Goal: Ask a question

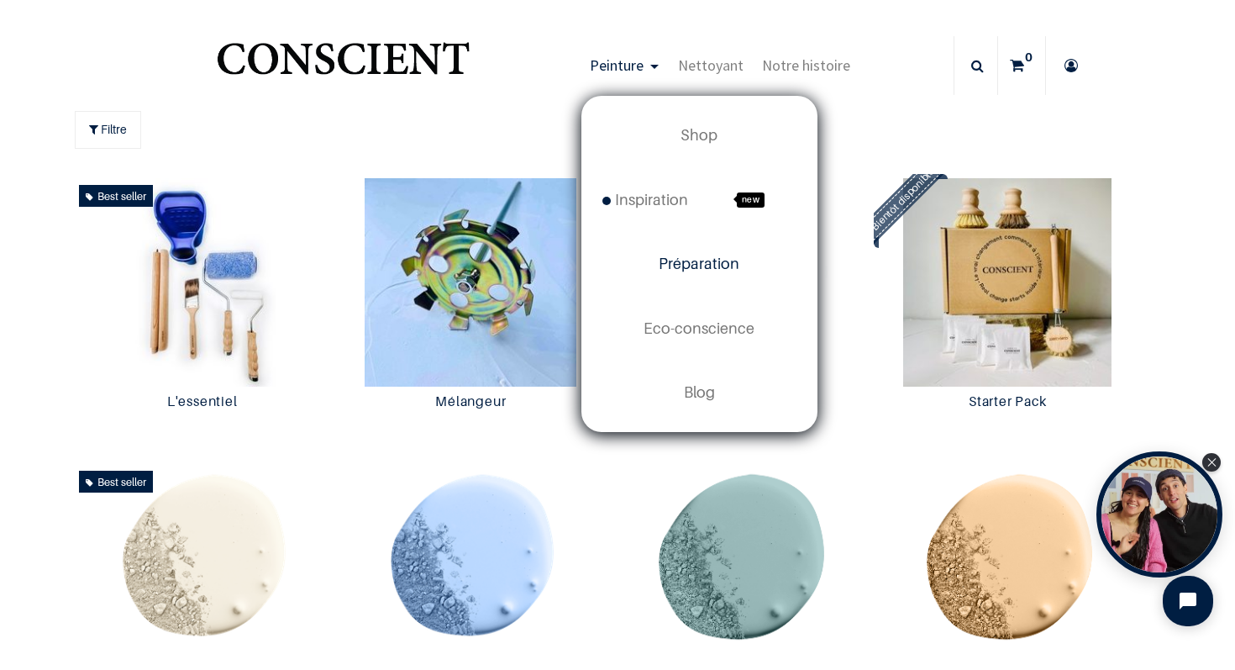
click at [708, 264] on span "Préparation" at bounding box center [699, 264] width 81 height 18
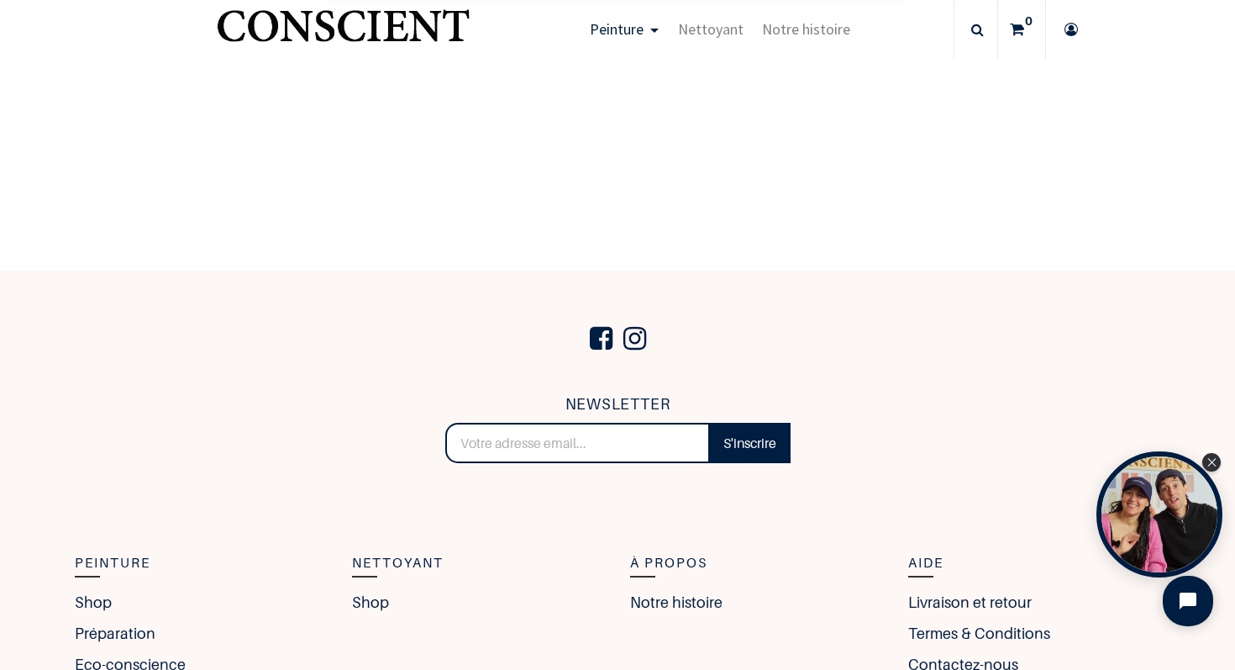
scroll to position [2934, 0]
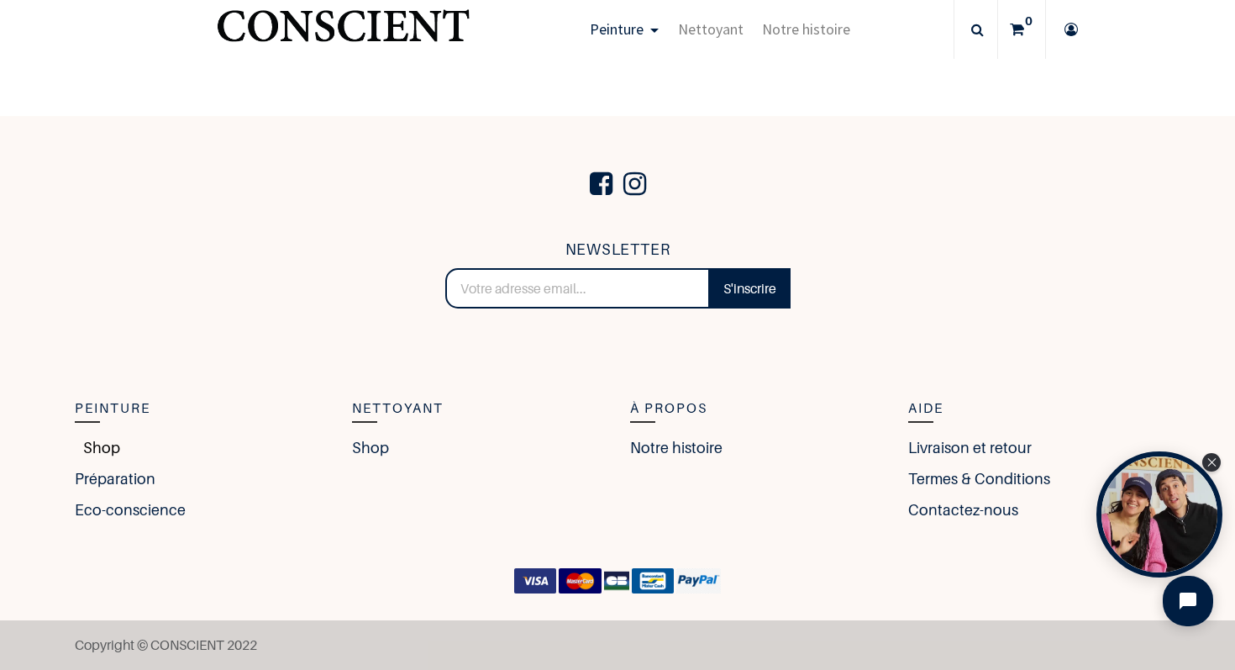
click at [104, 447] on link "Shop" at bounding box center [97, 447] width 45 height 23
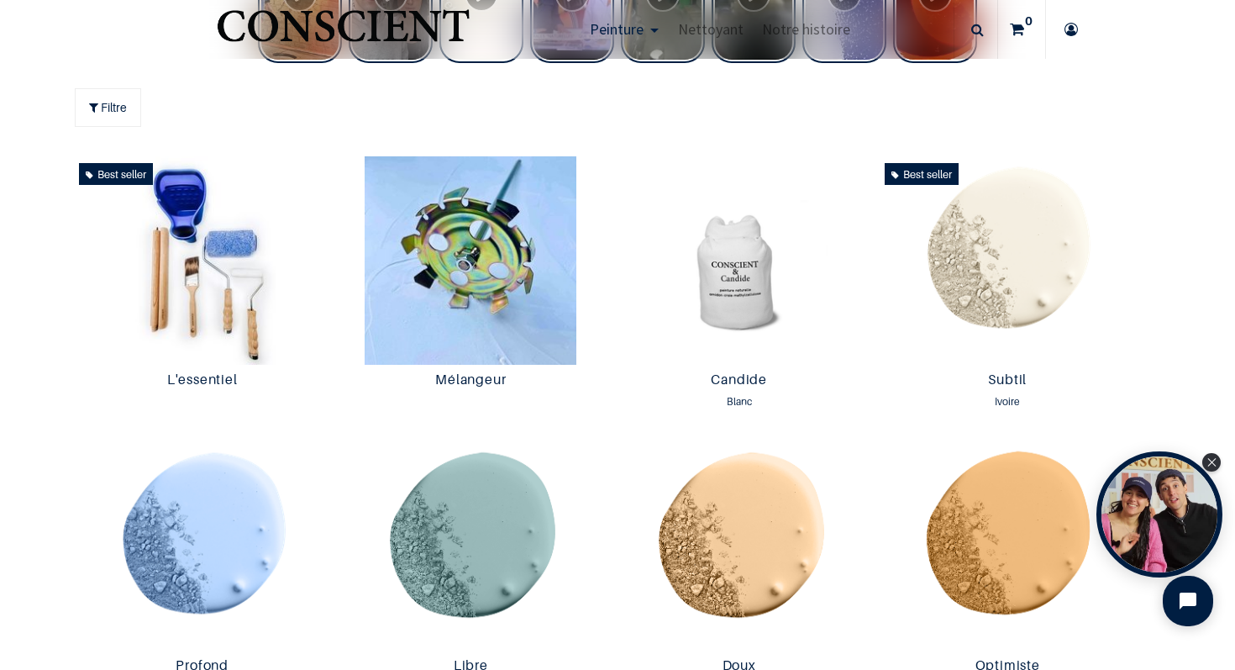
scroll to position [820, 0]
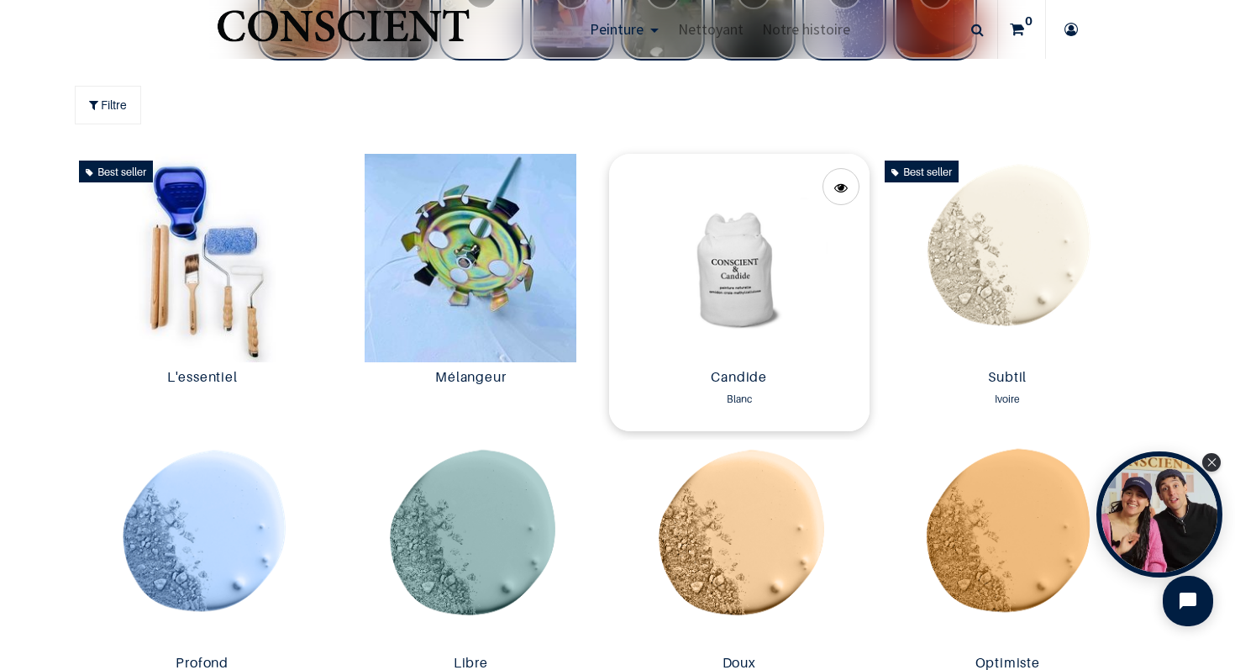
click at [744, 286] on img at bounding box center [739, 258] width 260 height 208
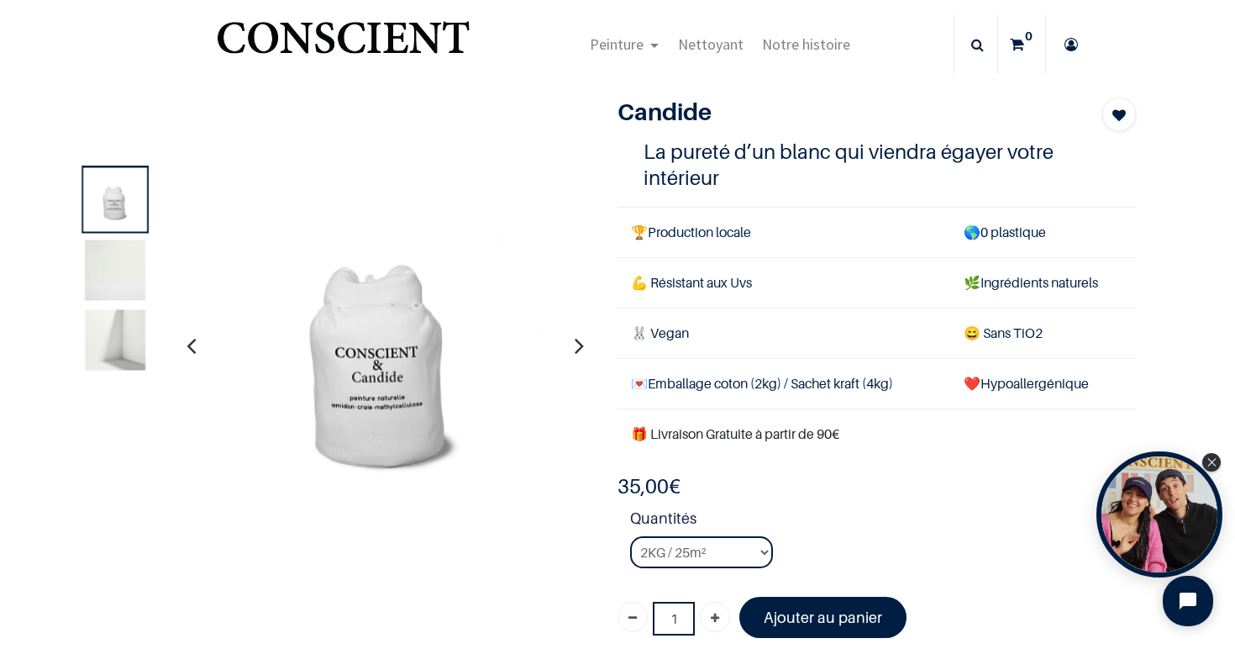
scroll to position [23, 0]
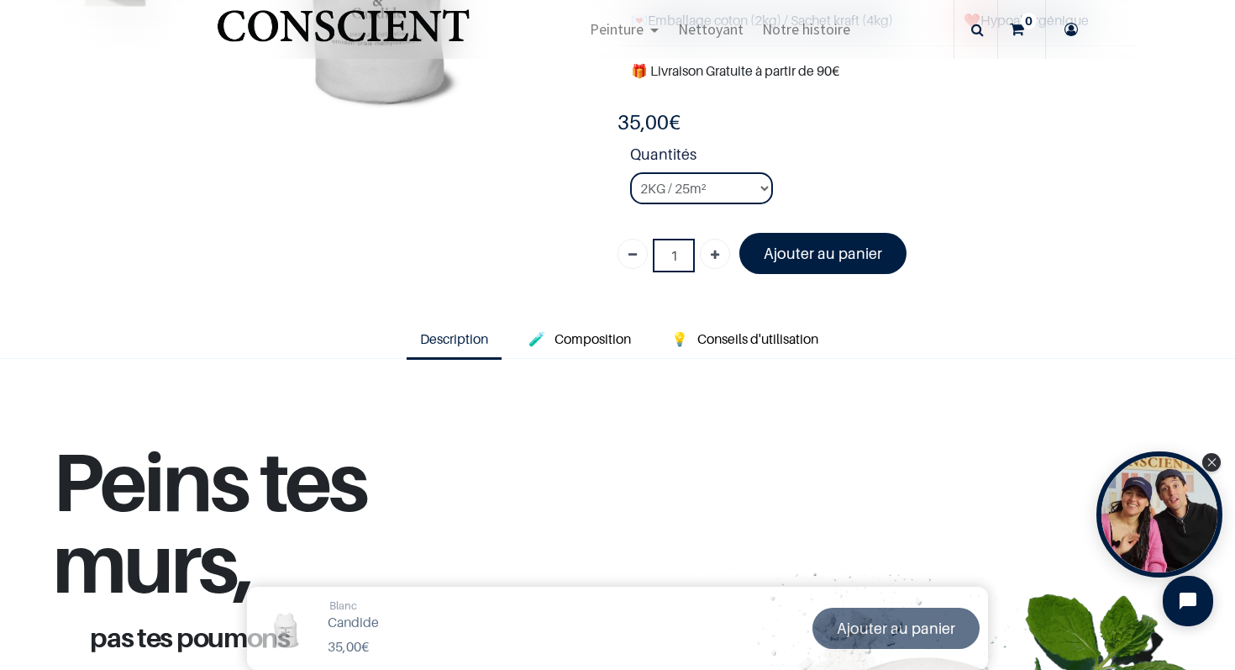
scroll to position [292, 0]
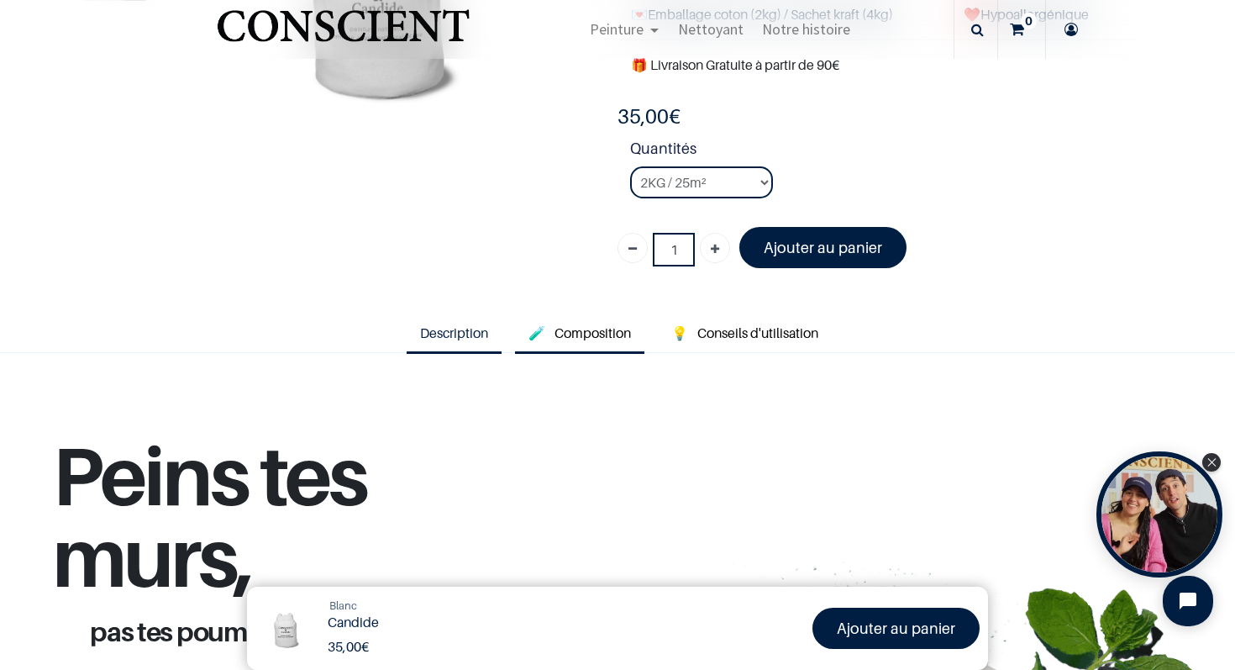
click at [595, 342] on link "🧪 Composition" at bounding box center [579, 334] width 129 height 39
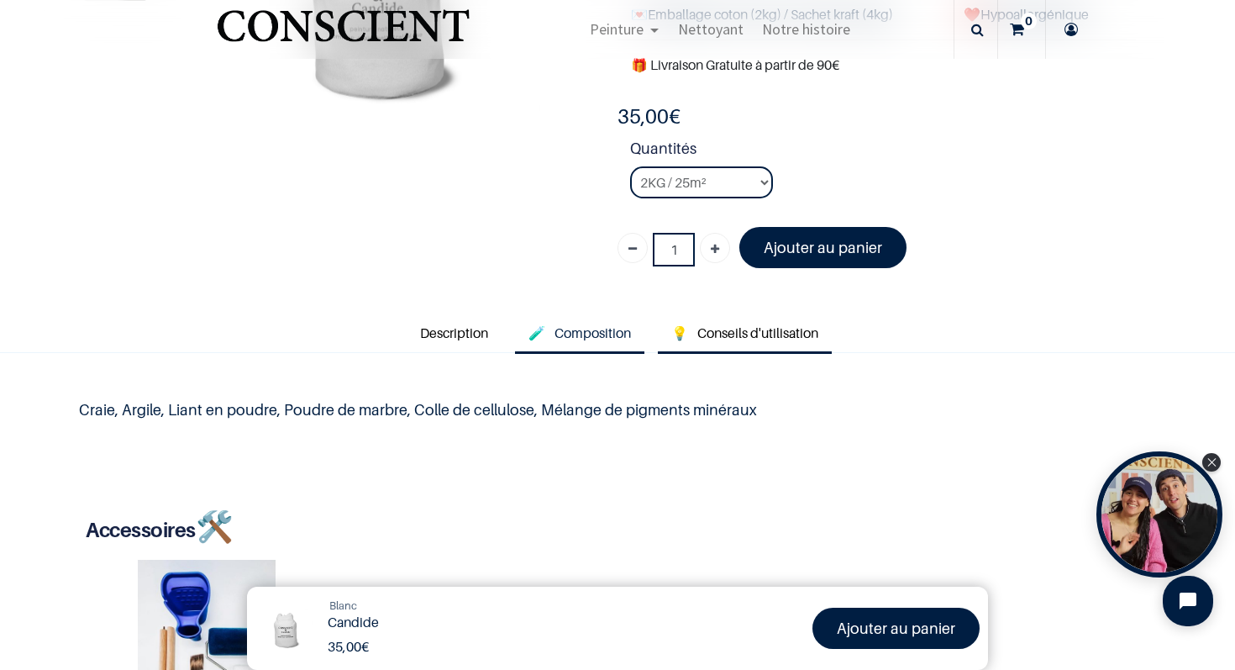
click at [729, 327] on span "Conseils d'utilisation" at bounding box center [757, 332] width 121 height 17
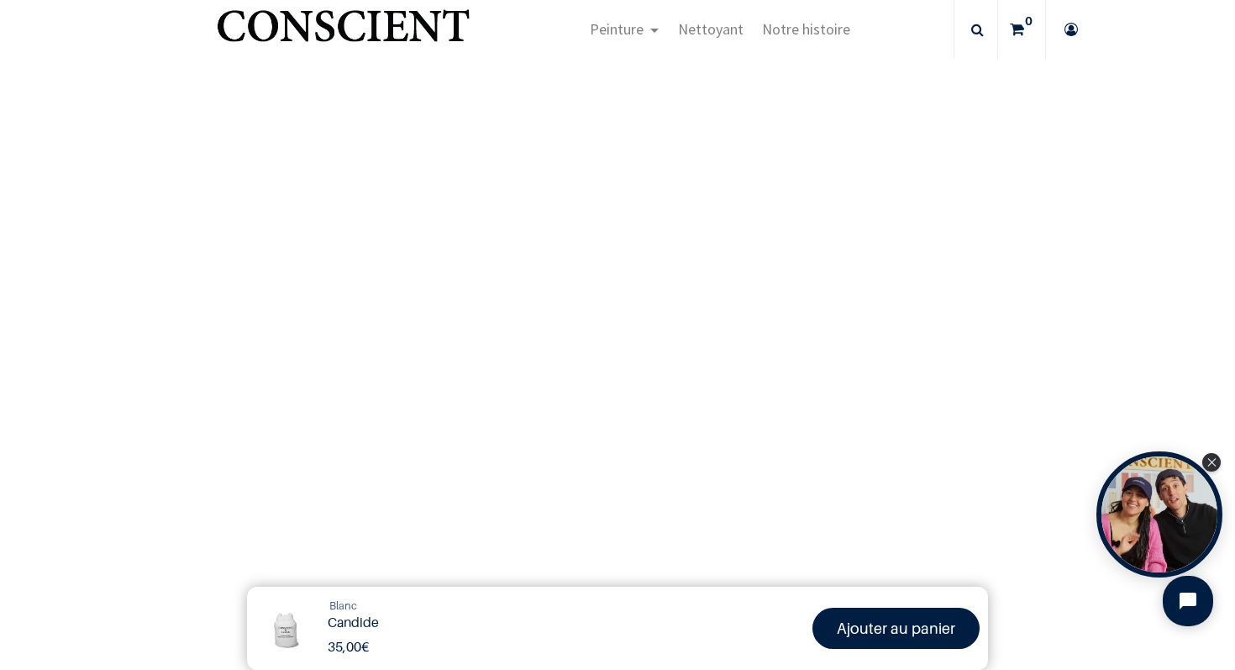
scroll to position [357, 0]
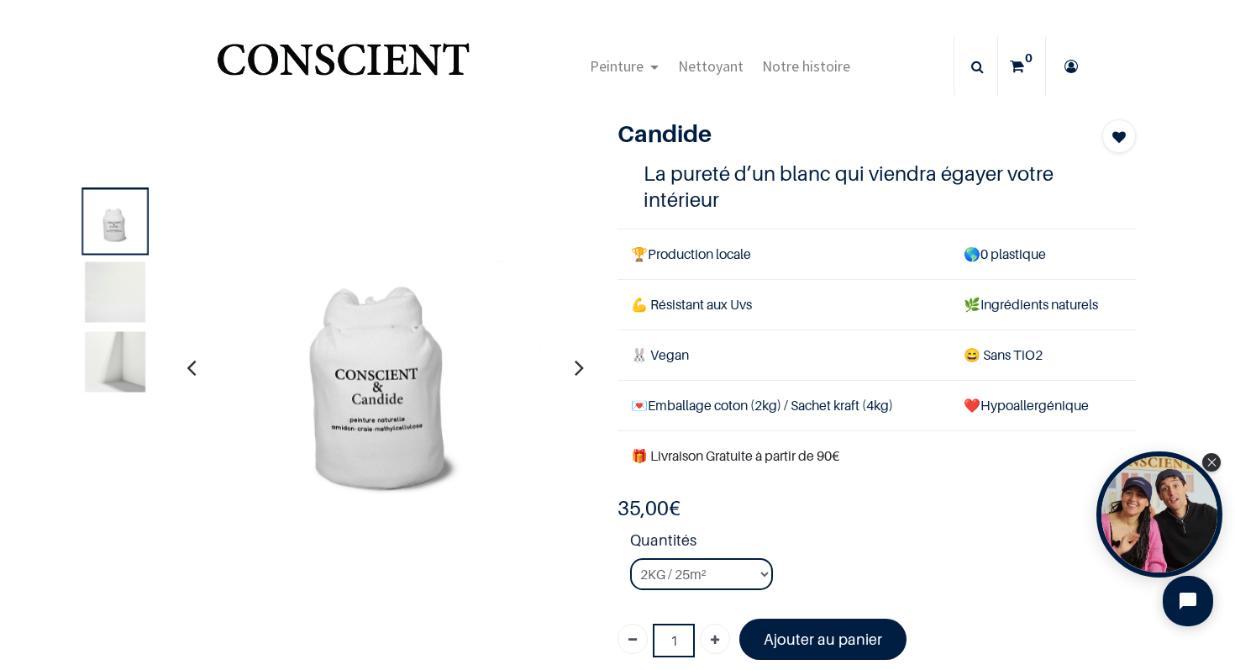
click at [106, 281] on img at bounding box center [116, 291] width 60 height 60
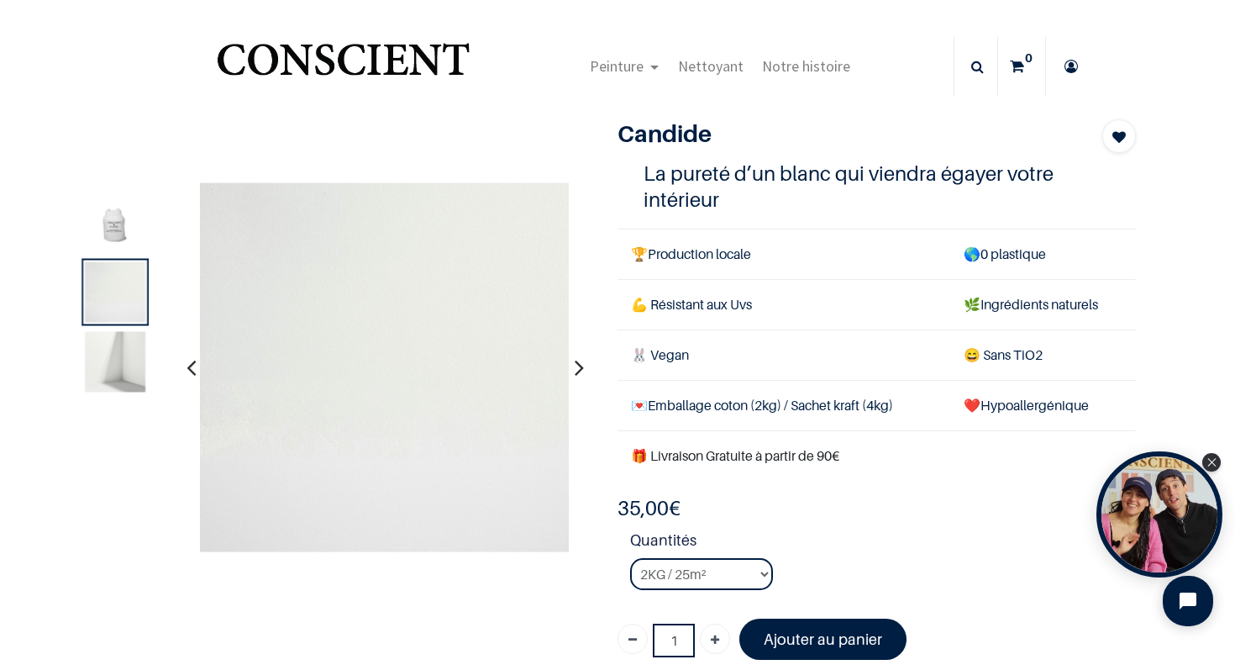
click at [114, 358] on img at bounding box center [116, 361] width 60 height 60
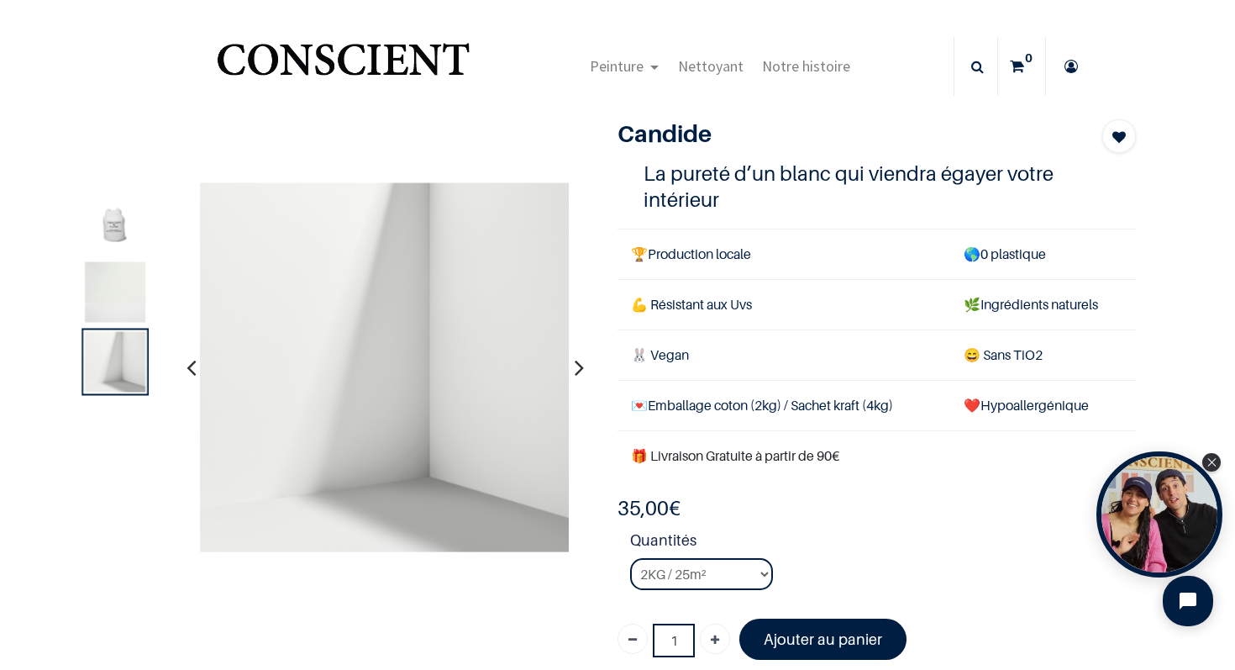
click at [79, 528] on ol at bounding box center [116, 361] width 74 height 348
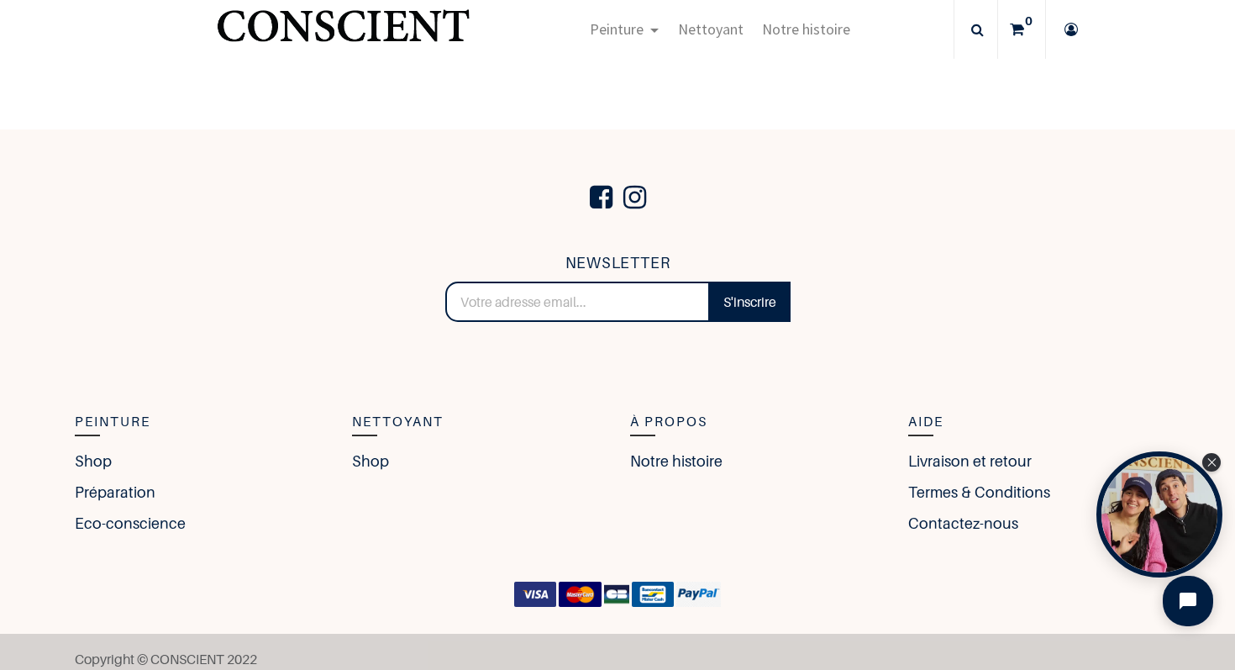
scroll to position [3480, 0]
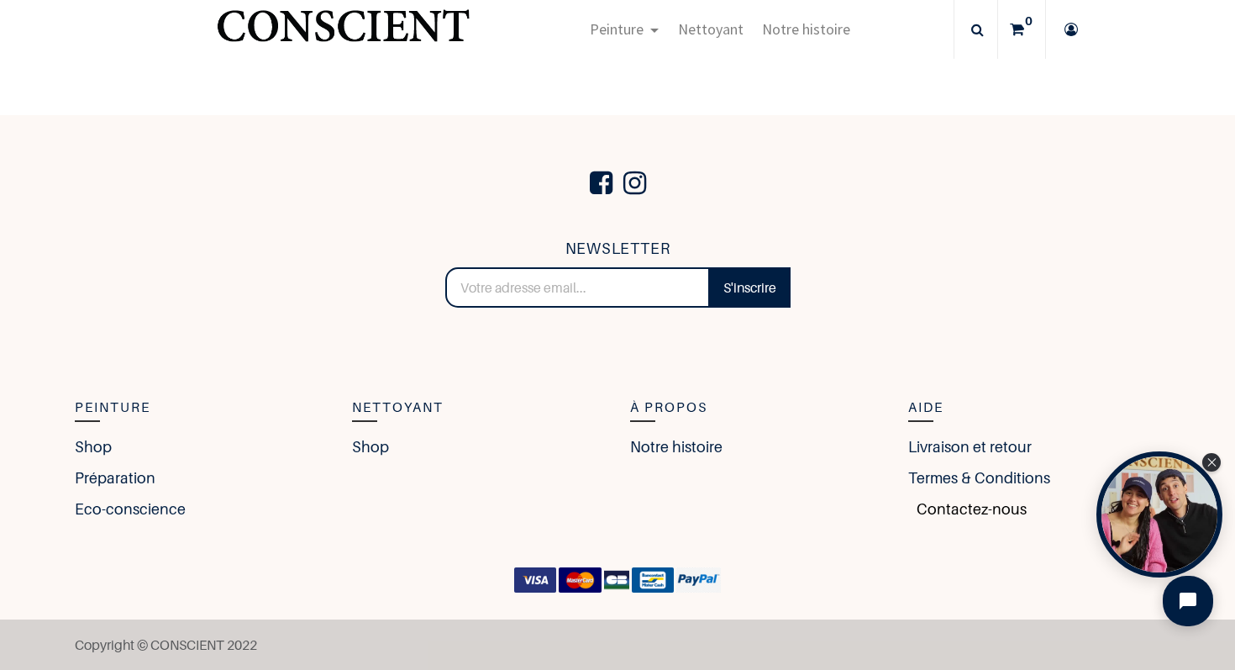
click at [1007, 507] on link "Contactez-nous" at bounding box center [967, 508] width 118 height 23
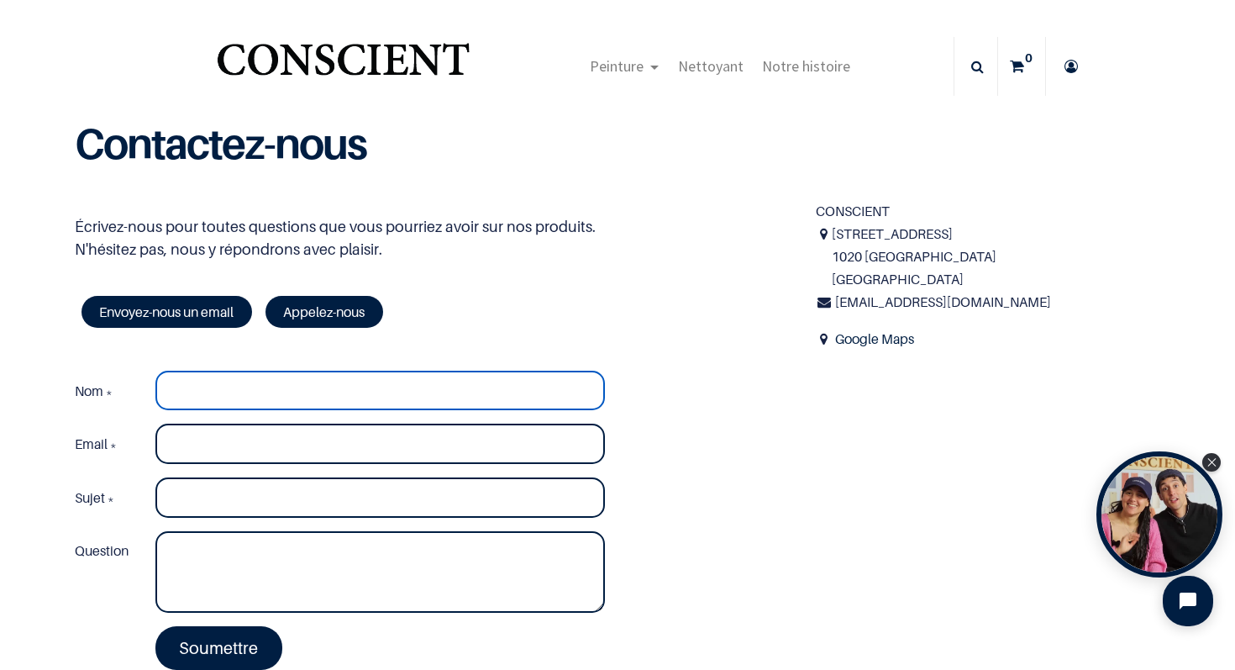
click at [266, 384] on input "Nom *" at bounding box center [380, 391] width 450 height 40
type input "[PERSON_NAME]"
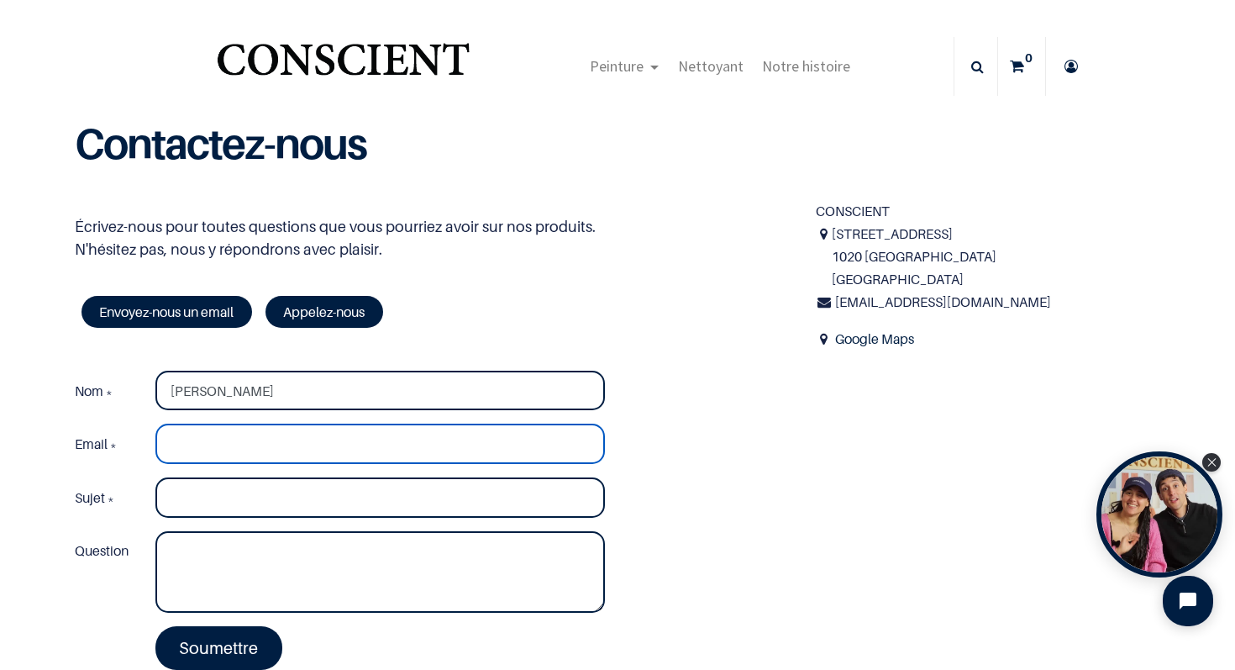
click at [247, 447] on input "Email *" at bounding box center [380, 443] width 450 height 40
type input "[EMAIL_ADDRESS][DOMAIN_NAME]"
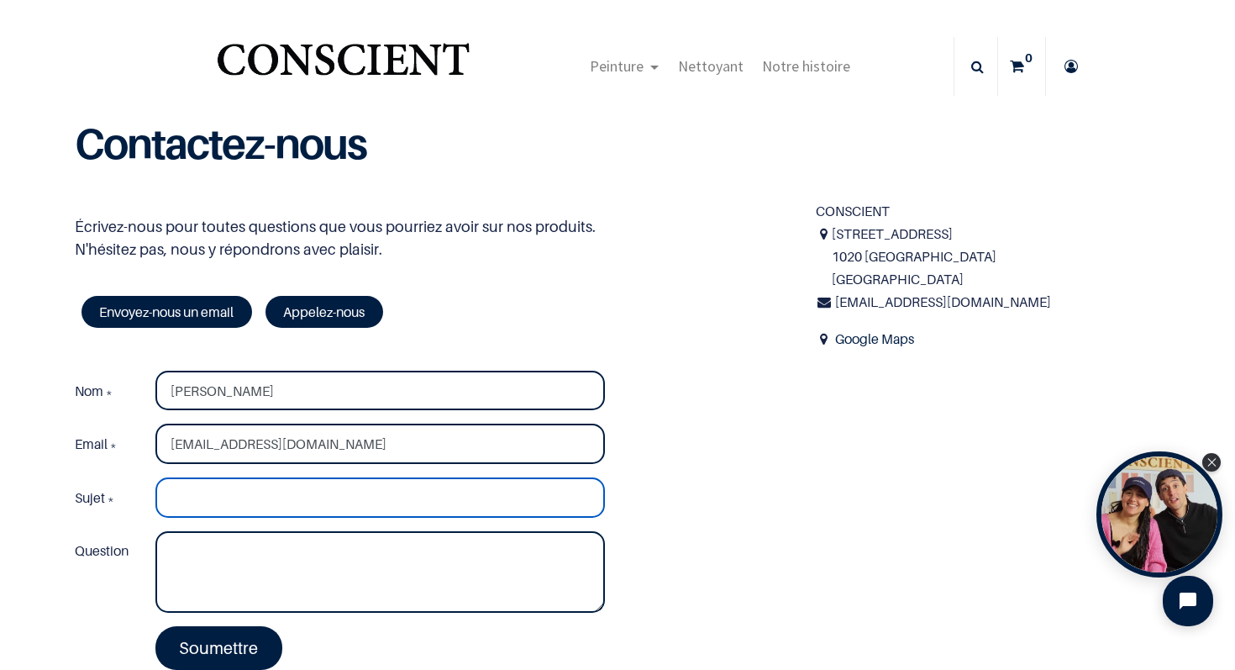
click at [293, 491] on input "Sujet *" at bounding box center [380, 497] width 450 height 40
type input "Sous couche et emballage"
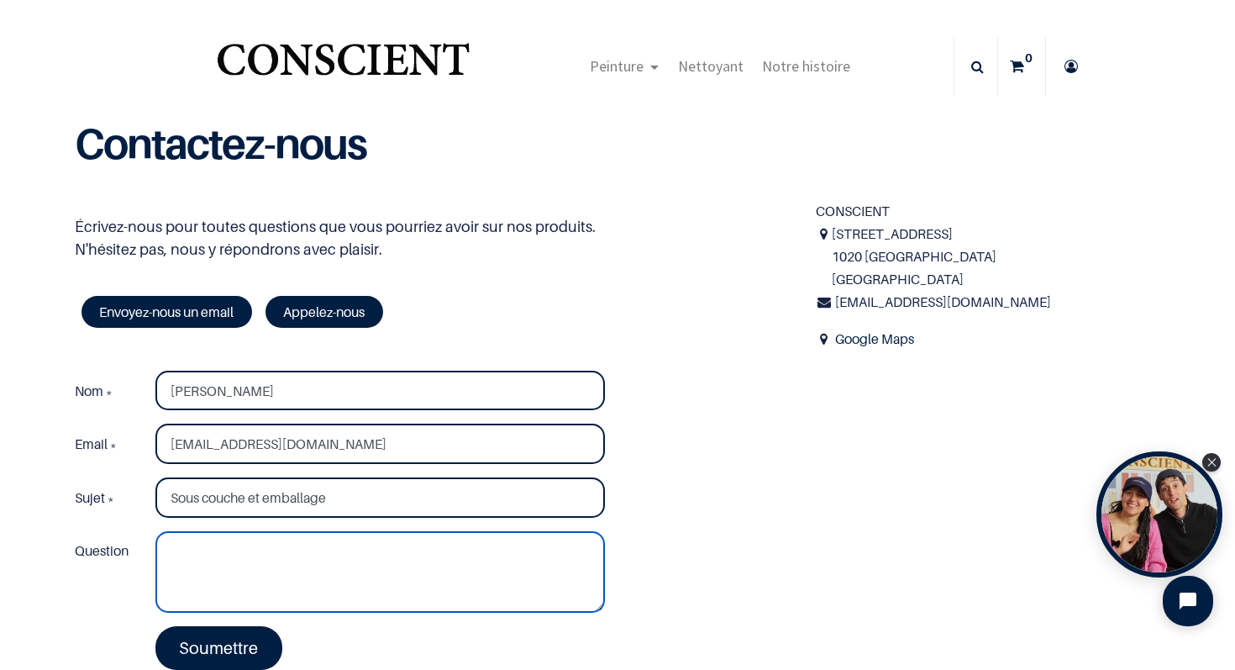
click at [249, 544] on textarea "Question" at bounding box center [380, 572] width 450 height 82
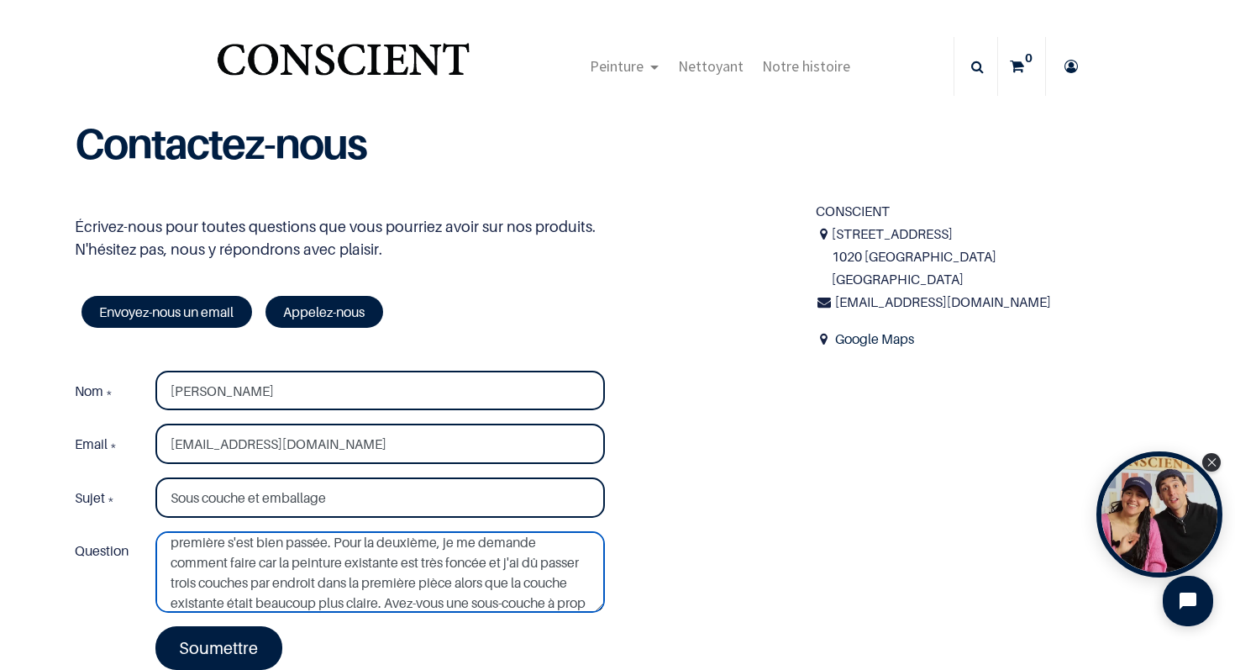
scroll to position [50, 0]
click at [479, 602] on textarea "Bonjour, j'ai récemment acheté de quoi peindre deux pièces. La première s'est b…" at bounding box center [380, 572] width 450 height 82
type textarea "Bonjour, j'ai récemment acheté de quoi peindre deux pièces. La première s'est b…"
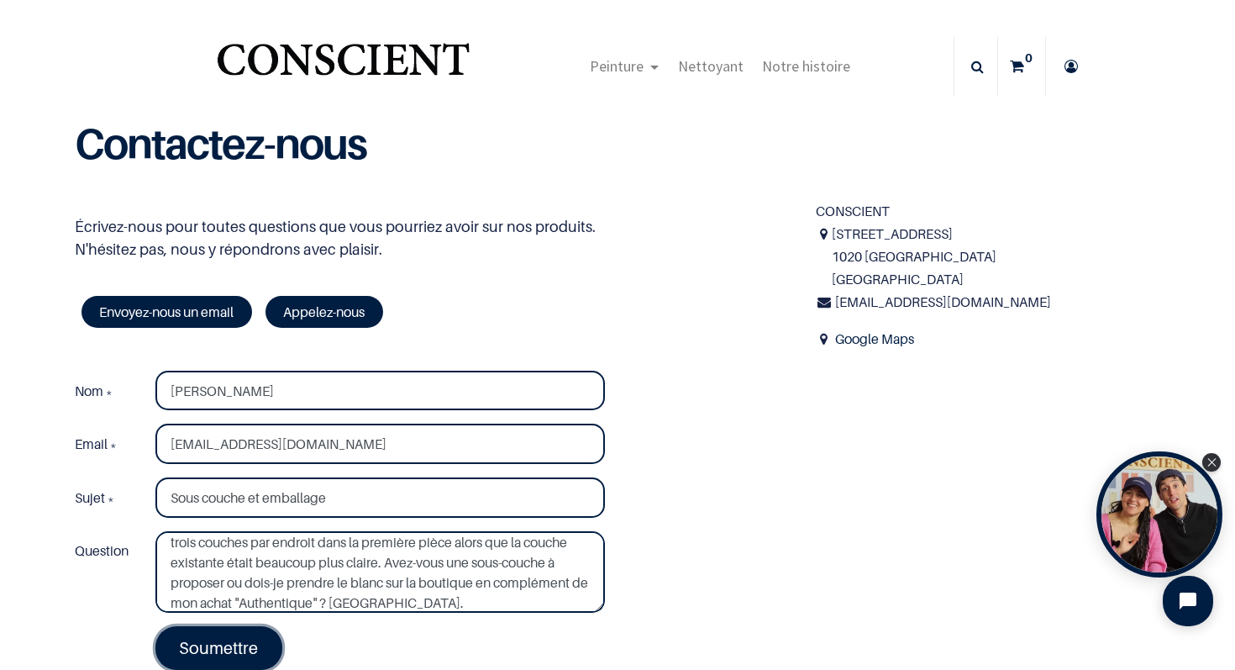
click at [253, 649] on link "Soumettre" at bounding box center [219, 648] width 128 height 44
